Goal: Task Accomplishment & Management: Use online tool/utility

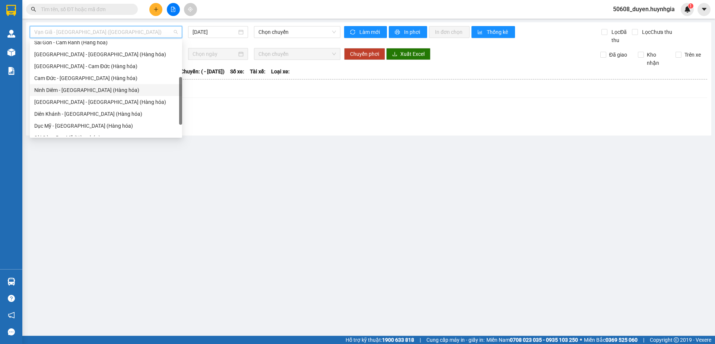
scroll to position [116, 0]
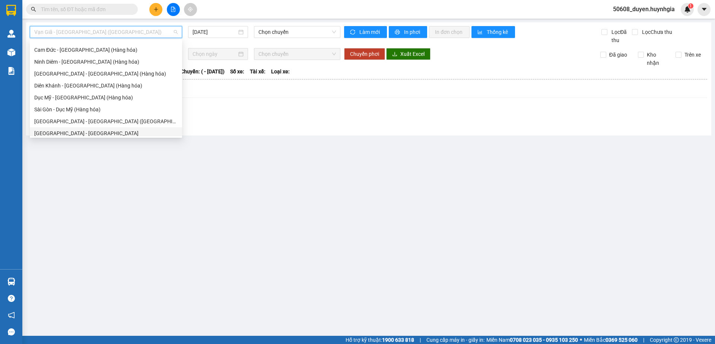
click at [62, 133] on div "[GEOGRAPHIC_DATA] - [GEOGRAPHIC_DATA]" at bounding box center [105, 133] width 143 height 8
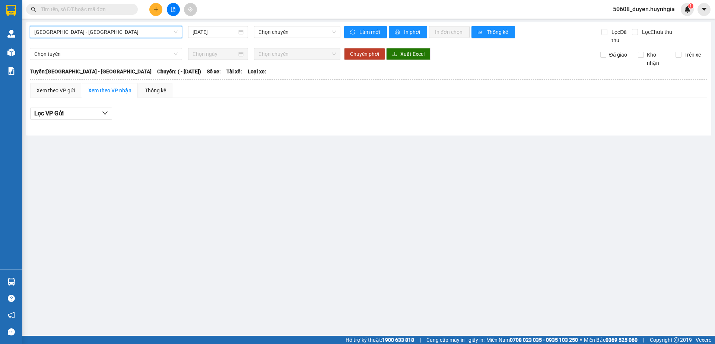
scroll to position [0, 0]
click at [223, 29] on input "[DATE]" at bounding box center [215, 32] width 44 height 8
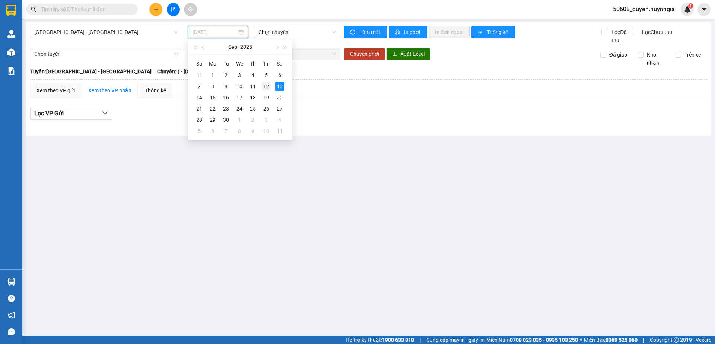
click at [270, 85] on div "12" at bounding box center [266, 86] width 9 height 9
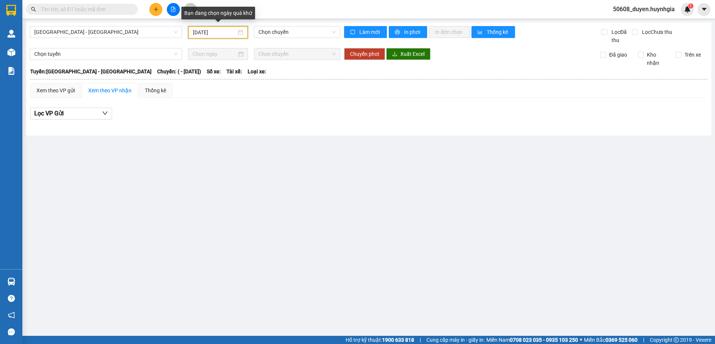
click at [241, 34] on div "[DATE]" at bounding box center [218, 32] width 50 height 8
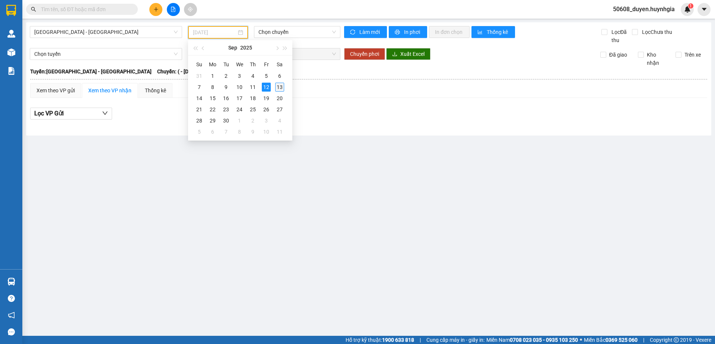
click at [279, 90] on div "13" at bounding box center [279, 87] width 9 height 9
type input "[DATE]"
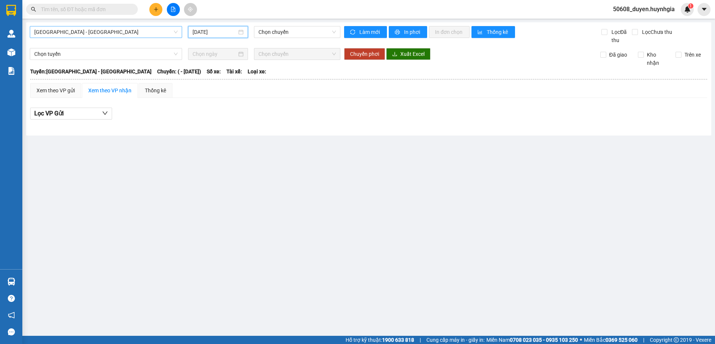
click at [156, 35] on span "[GEOGRAPHIC_DATA] - [GEOGRAPHIC_DATA]" at bounding box center [105, 31] width 143 height 11
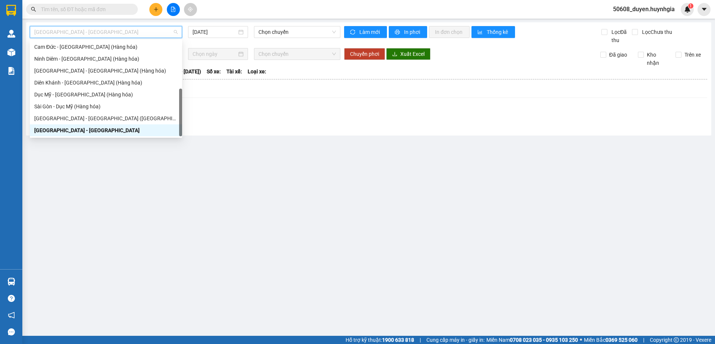
scroll to position [119, 0]
click at [236, 167] on main "[GEOGRAPHIC_DATA] - [GEOGRAPHIC_DATA] [DATE] Chọn chuyến Làm mới In phơi In đơn…" at bounding box center [357, 168] width 715 height 336
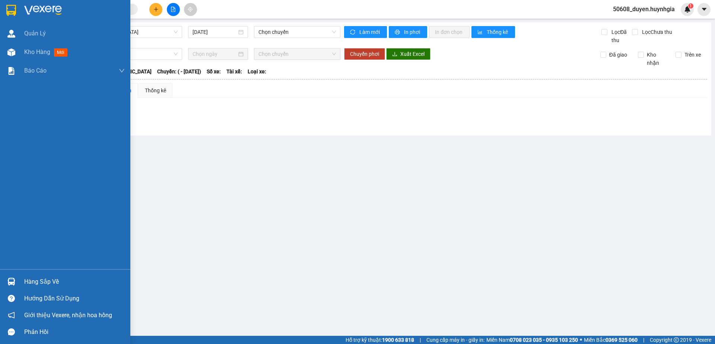
click at [16, 8] on img at bounding box center [11, 10] width 10 height 11
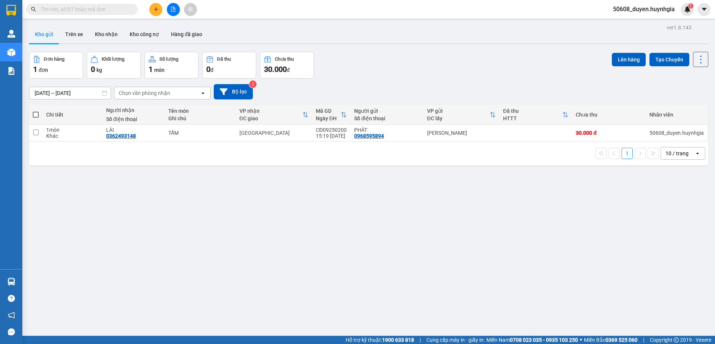
click at [341, 173] on div "ver 1.8.143 Kho gửi Trên xe Kho nhận Kho công nợ Hàng đã giao Đơn hàng 1 đơn Kh…" at bounding box center [369, 194] width 686 height 344
click at [175, 12] on button at bounding box center [173, 9] width 13 height 13
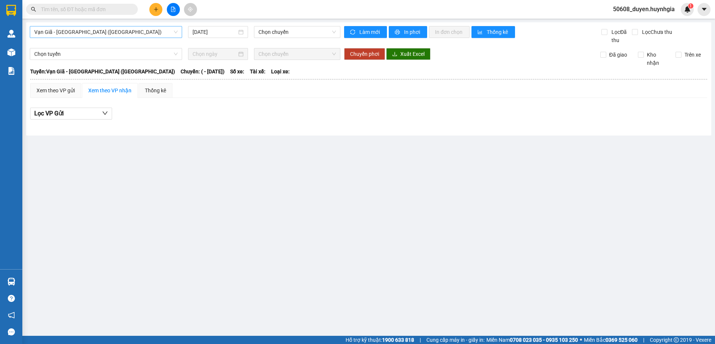
click at [109, 32] on span "Vạn Giã - [GEOGRAPHIC_DATA] ([GEOGRAPHIC_DATA])" at bounding box center [105, 31] width 143 height 11
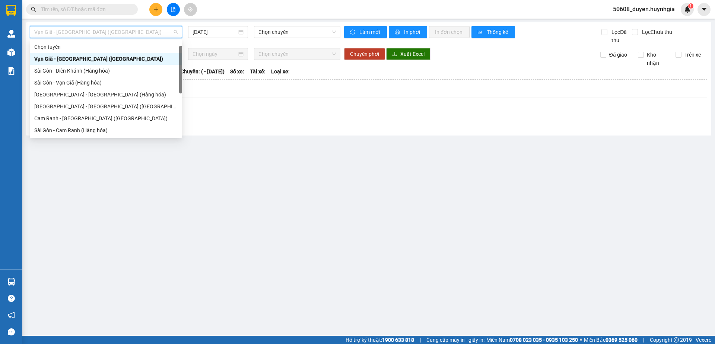
scroll to position [12, 0]
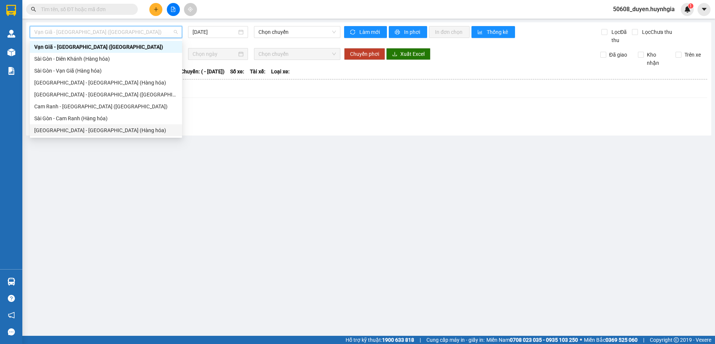
click at [251, 164] on main "Vạn Giã - [GEOGRAPHIC_DATA] ([GEOGRAPHIC_DATA]) [DATE] Chọn chuyến Làm mới In p…" at bounding box center [357, 168] width 715 height 336
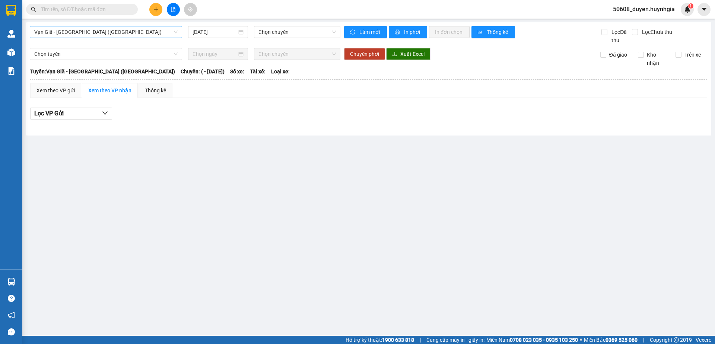
click at [60, 32] on span "Vạn Giã - [GEOGRAPHIC_DATA] ([GEOGRAPHIC_DATA])" at bounding box center [105, 31] width 143 height 11
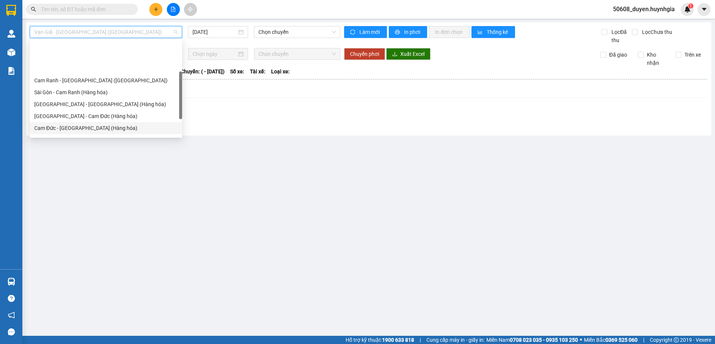
scroll to position [76, 0]
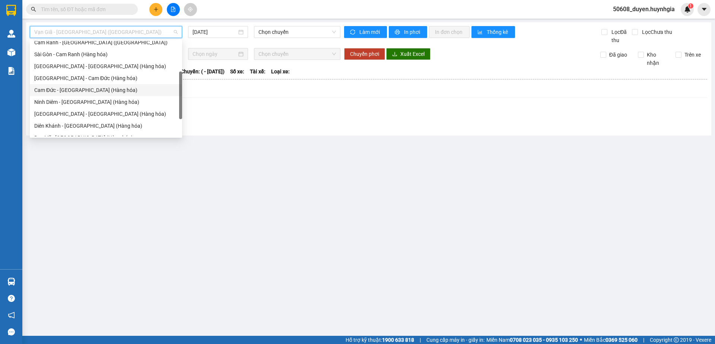
click at [89, 88] on div "Cam Đức - [GEOGRAPHIC_DATA] (Hàng hóa)" at bounding box center [105, 90] width 143 height 8
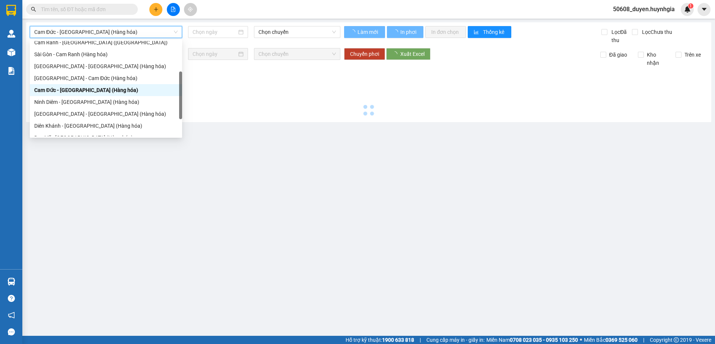
type input "[DATE]"
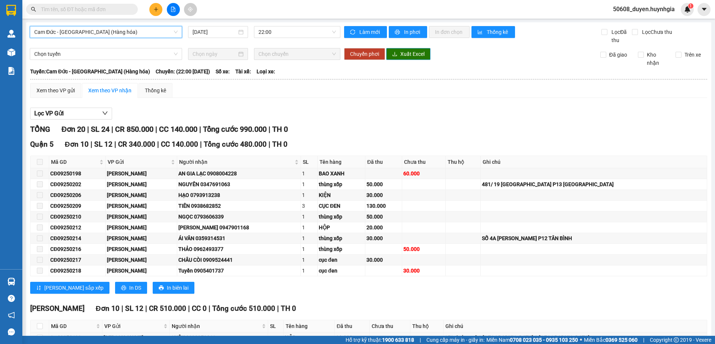
click at [401, 55] on span "Xuất Excel" at bounding box center [413, 54] width 24 height 8
